Goal: Task Accomplishment & Management: Complete application form

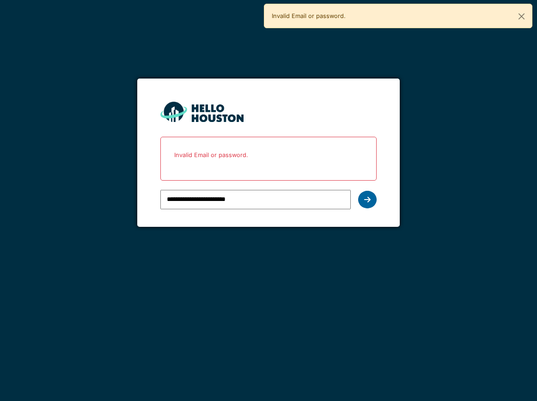
click at [364, 204] on div at bounding box center [367, 200] width 18 height 18
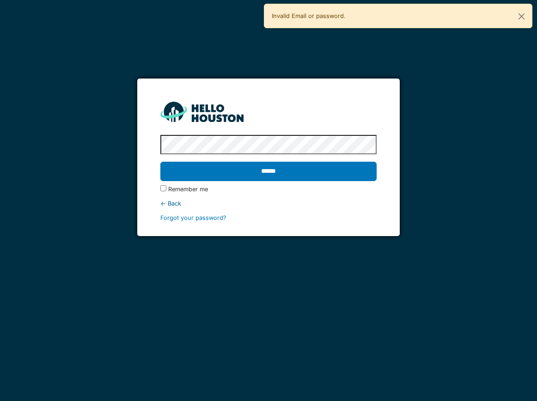
click at [160, 162] on input "******" at bounding box center [268, 171] width 216 height 19
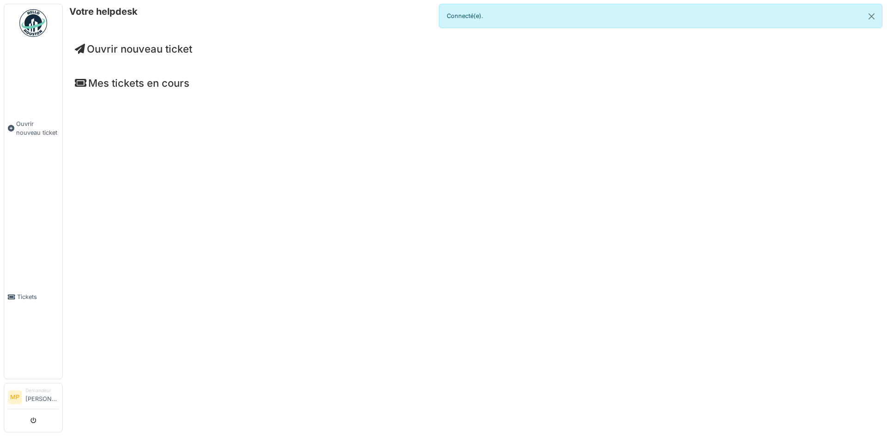
click at [172, 45] on span "Ouvrir nouveau ticket" at bounding box center [133, 49] width 117 height 12
